Goal: Transaction & Acquisition: Purchase product/service

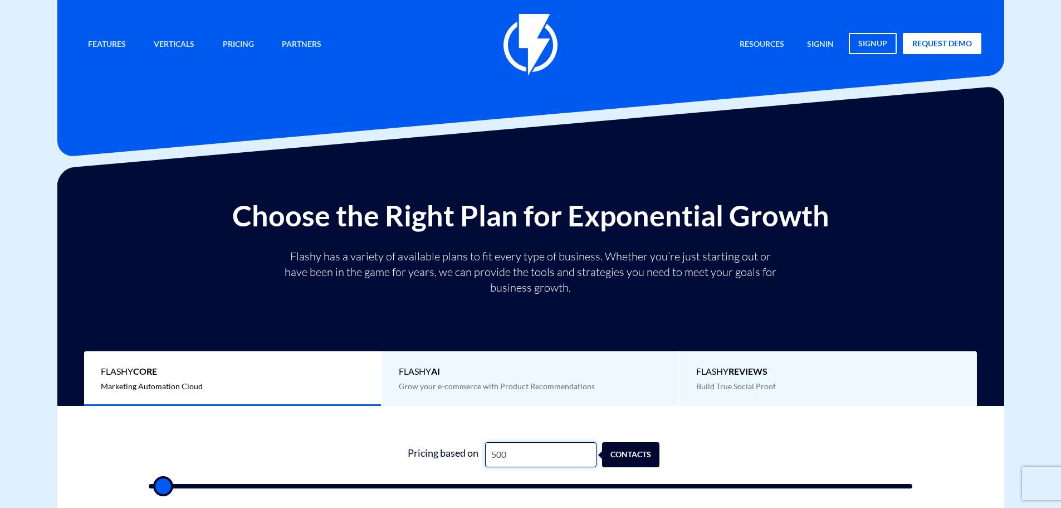
click at [513, 456] on input "500" at bounding box center [540, 454] width 111 height 25
type input "4"
type input "500"
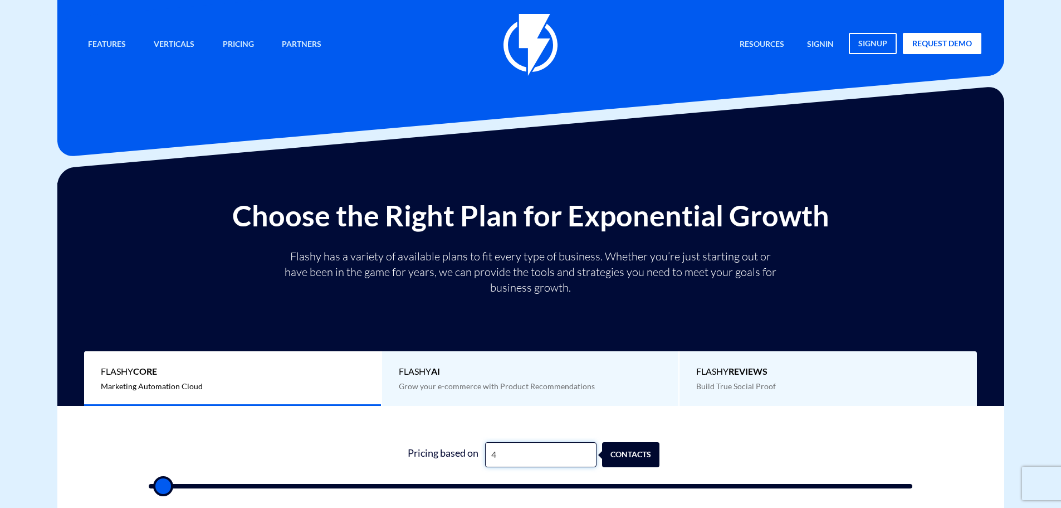
type input "45"
type input "500"
type input "458"
type input "500"
type input "4,588"
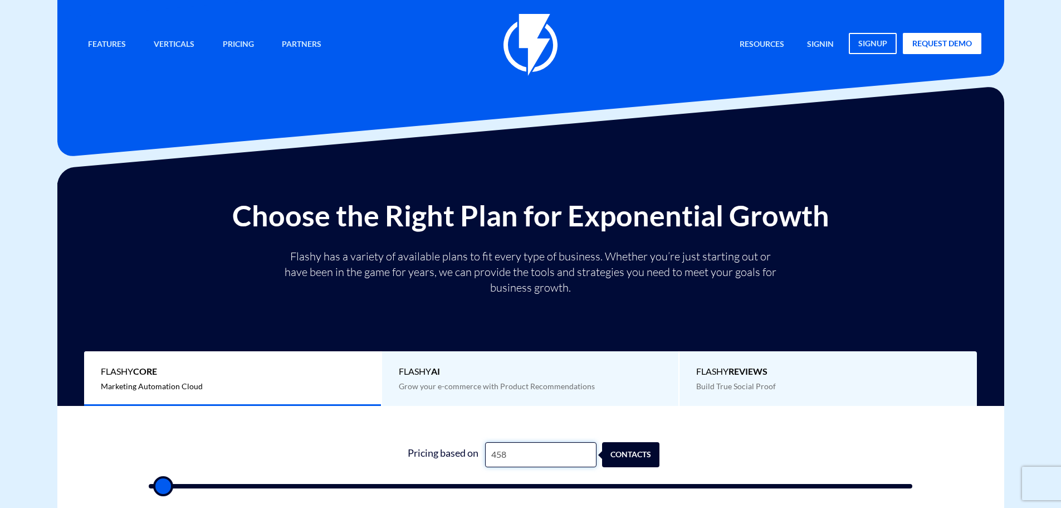
type input "4500"
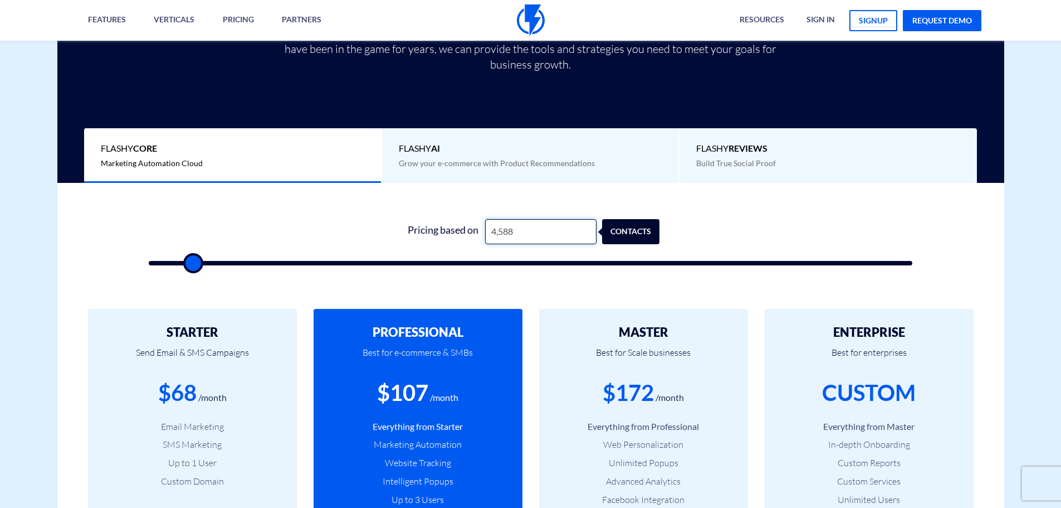
scroll to position [279, 0]
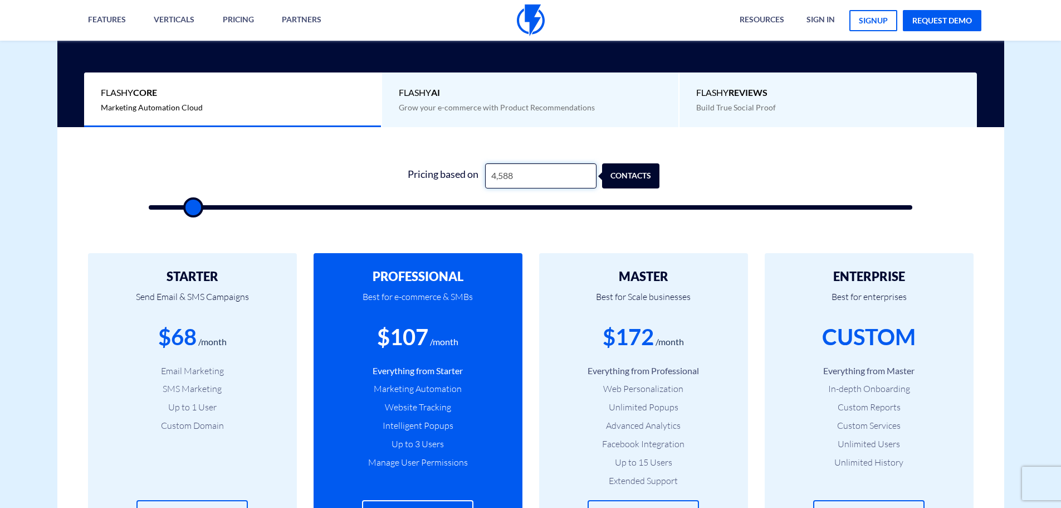
type input "4,588"
